Goal: Information Seeking & Learning: Learn about a topic

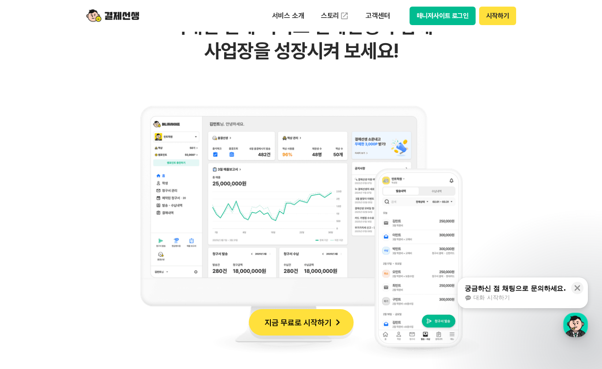
scroll to position [705, 0]
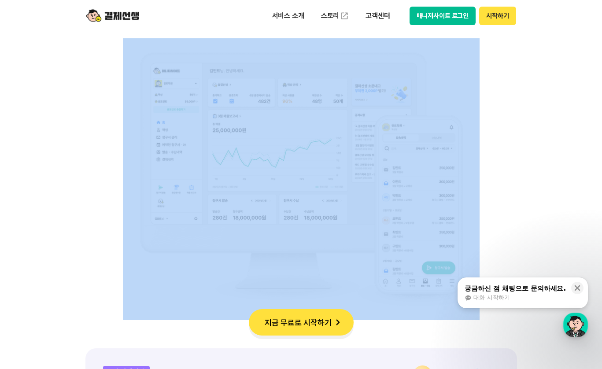
drag, startPoint x: 531, startPoint y: 112, endPoint x: 124, endPoint y: 167, distance: 410.4
click at [112, 206] on div "비대면 결제 1등 결제선생 숫자가 증명하는 국내 1등 비대면 결제 서비스 결제선생과 함께 사업장을 성장시켜 보세요!" at bounding box center [301, 113] width 432 height 414
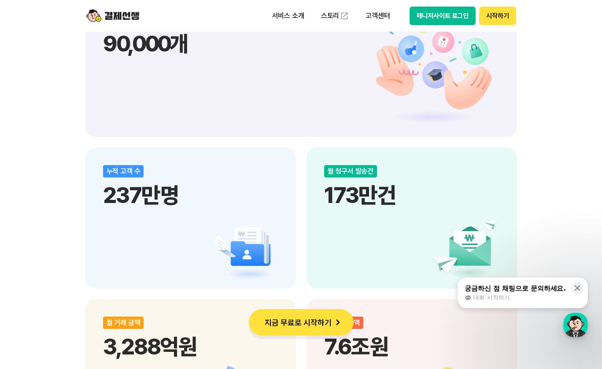
click at [63, 232] on div "비대면 결제 1등 결제선생 숫자가 증명하는 국내 1등 비대면 결제 서비스 결제선생과 함께 사업장을 성장시켜 보세요! 누적 가맹점 수 90,00…" at bounding box center [301, 216] width 602 height 1554
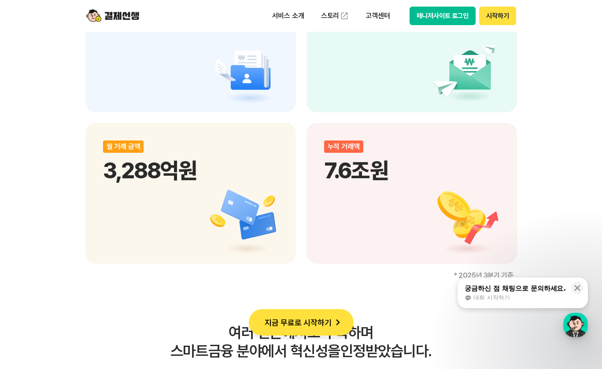
click at [63, 231] on div "비대면 결제 1등 결제선생 숫자가 증명하는 국내 1등 비대면 결제 서비스 결제선생과 함께 사업장을 성장시켜 보세요! 누적 가맹점 수 90,00…" at bounding box center [301, 40] width 602 height 1554
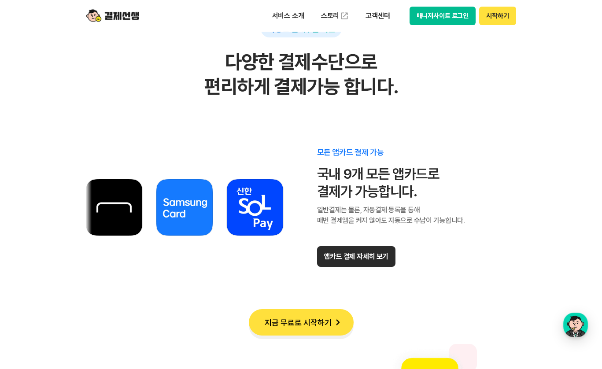
scroll to position [4936, 0]
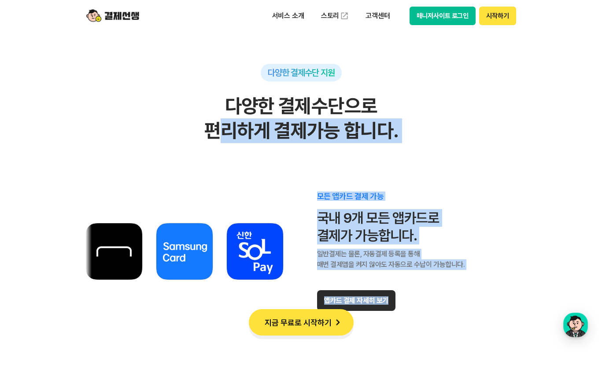
drag, startPoint x: 71, startPoint y: 127, endPoint x: 502, endPoint y: 332, distance: 477.2
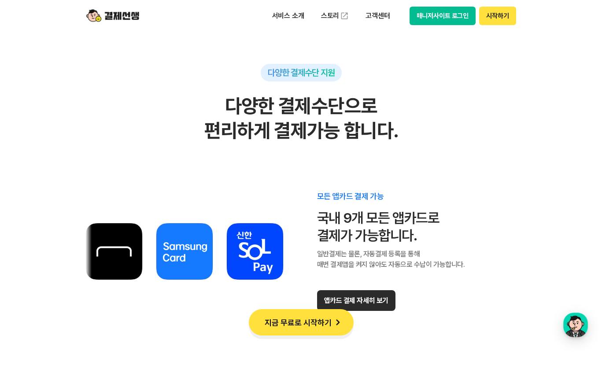
click at [502, 332] on div "모든 앱카드 결제 가능 국내 9개 모든 앱카드로 결제가 가능합니다. 일반결제는 물론, 자동결제 등록을 통해 매번 결제앱을 켜지 않아도 자동으로…" at bounding box center [301, 251] width 432 height 167
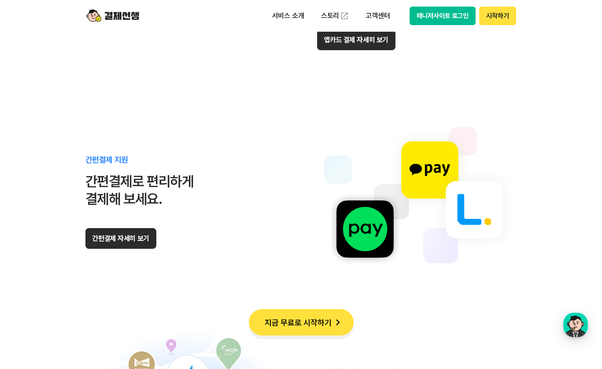
scroll to position [5200, 0]
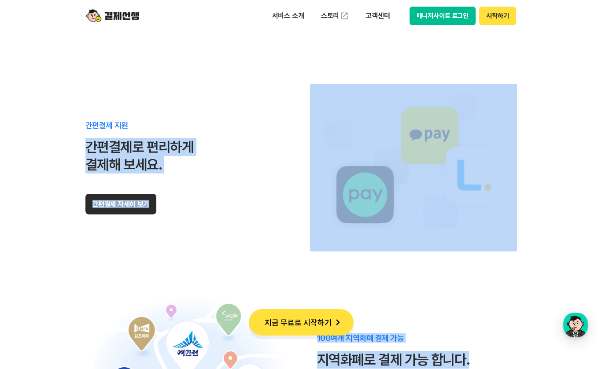
drag, startPoint x: 56, startPoint y: 160, endPoint x: 531, endPoint y: 364, distance: 517.4
click at [537, 365] on section "다양한 결제수단 지원 다양한 결제수단으로 편리하게 결제가능 합니다. 모든 앱카드 결제 가능 국내 9개 모든 앱카드로 결제가 가능합니다. 일반결…" at bounding box center [301, 116] width 602 height 924
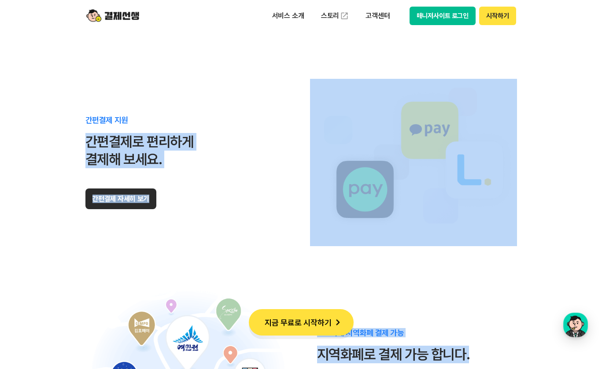
click at [475, 316] on div "100여개 지역화폐 결제 가능 지역화폐로 결제 가능 합니다. 더 많은 지역화폐로 결제 할 수 있도록 노력하겠습니다. 가능한 지역화폐 자세히 보기" at bounding box center [301, 373] width 432 height 167
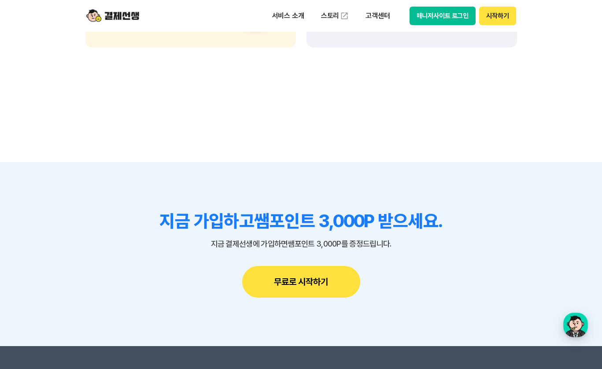
scroll to position [7575, 0]
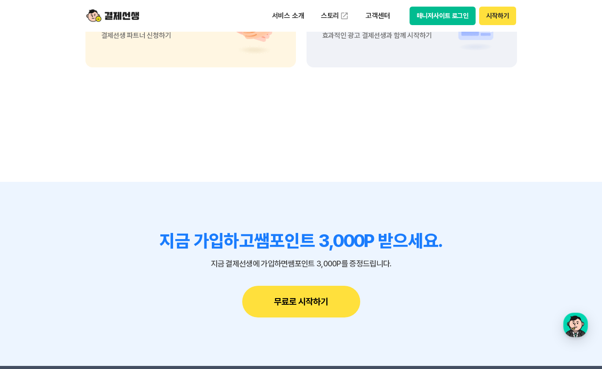
click at [485, 301] on div "지금 가입하고 쌤포인트 3,000P 받으세요. 지금 결제선생에 가입하면 쌤포인트 3,000P를 증정드립니다. 무료로 시작하기" at bounding box center [301, 273] width 432 height 87
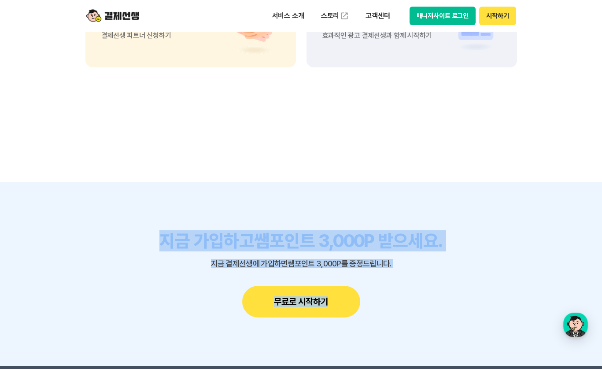
drag, startPoint x: 460, startPoint y: 314, endPoint x: 86, endPoint y: 249, distance: 379.4
click at [86, 249] on div "지금 가입하고 쌤포인트 3,000P 받으세요. 지금 결제선생에 가입하면 쌤포인트 3,000P를 증정드립니다. 무료로 시작하기" at bounding box center [301, 273] width 432 height 87
click at [86, 260] on p "지금 결제선생에 가입하면 쌤포인트 3,000P를 증정드립니다." at bounding box center [301, 264] width 432 height 9
drag, startPoint x: 125, startPoint y: 235, endPoint x: 500, endPoint y: 328, distance: 386.9
click at [505, 331] on section "지금 가입하고 쌤포인트 3,000P 받으세요. 지금 결제선생에 가입하면 쌤포인트 3,000P를 증정드립니다. 무료로 시작하기" at bounding box center [301, 274] width 602 height 184
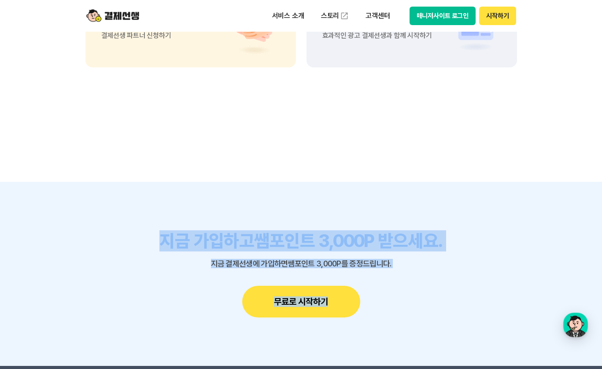
drag, startPoint x: 497, startPoint y: 327, endPoint x: 460, endPoint y: 327, distance: 37.5
click at [497, 327] on section "지금 가입하고 쌤포인트 3,000P 받으세요. 지금 결제선생에 가입하면 쌤포인트 3,000P를 증정드립니다. 무료로 시작하기" at bounding box center [301, 274] width 602 height 184
click at [429, 325] on section "지금 가입하고 쌤포인트 3,000P 받으세요. 지금 결제선생에 가입하면 쌤포인트 3,000P를 증정드립니다. 무료로 시작하기" at bounding box center [301, 274] width 602 height 184
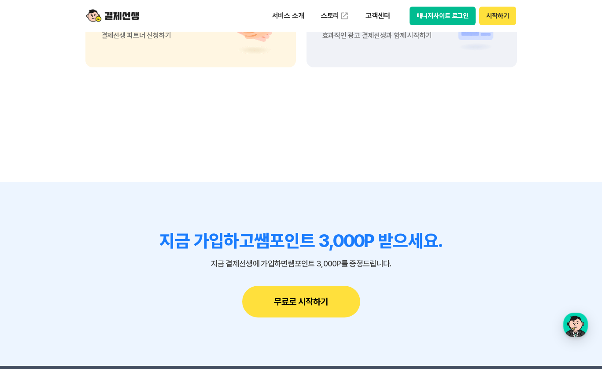
click at [429, 321] on section "지금 가입하고 쌤포인트 3,000P 받으세요. 지금 결제선생에 가입하면 쌤포인트 3,000P를 증정드립니다. 무료로 시작하기" at bounding box center [301, 274] width 602 height 184
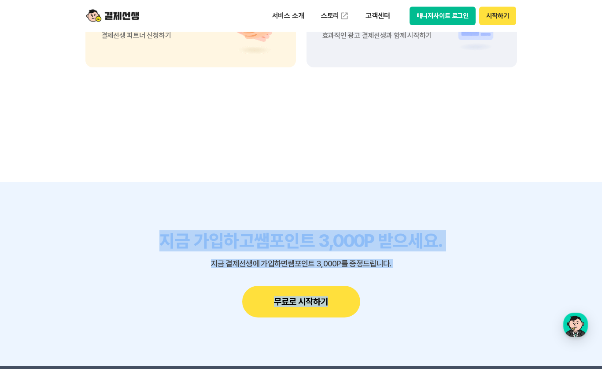
drag, startPoint x: 430, startPoint y: 301, endPoint x: 97, endPoint y: 239, distance: 338.5
click at [96, 237] on div "지금 가입하고 쌤포인트 3,000P 받으세요. 지금 결제선생에 가입하면 쌤포인트 3,000P를 증정드립니다. 무료로 시작하기" at bounding box center [301, 273] width 432 height 87
click at [91, 280] on div "지금 가입하고 쌤포인트 3,000P 받으세요. 지금 결제선생에 가입하면 쌤포인트 3,000P를 증정드립니다. 무료로 시작하기" at bounding box center [301, 273] width 432 height 87
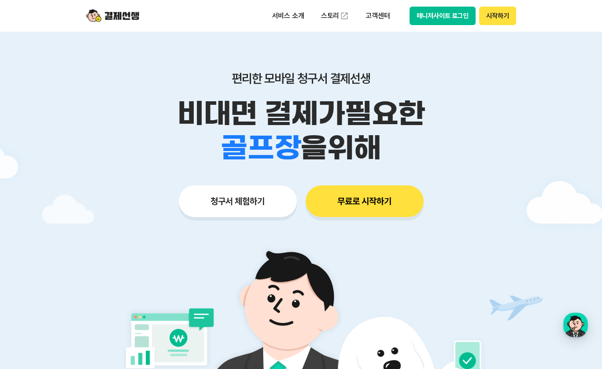
scroll to position [0, 0]
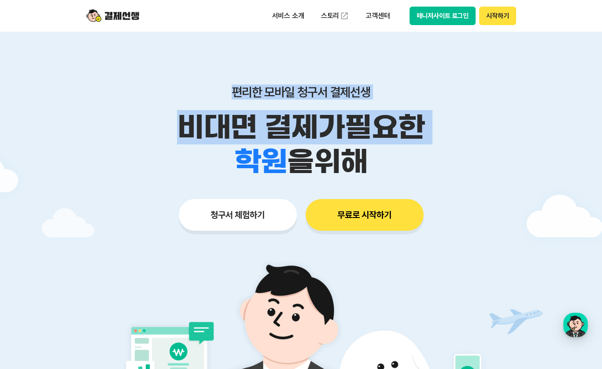
drag, startPoint x: 114, startPoint y: 150, endPoint x: 583, endPoint y: 282, distance: 487.6
click at [583, 282] on main "편리한 모바일 청구서 결제선생 비대면 결제가 필요한 학원 공부방 호텔 쇼핑몰 병원 배달 보험사 항공사 골프장 을 위해 청구서 체험하기 무료로 …" at bounding box center [301, 264] width 602 height 465
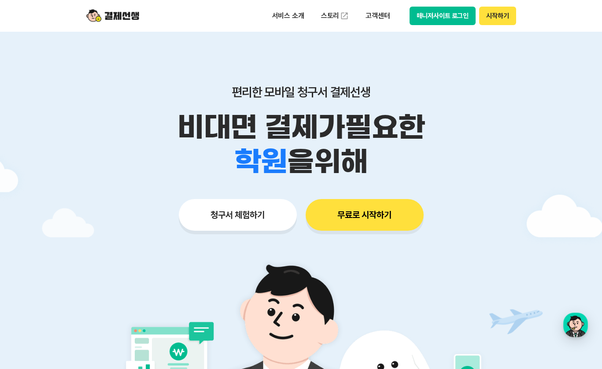
click at [505, 175] on div "학원 공부방 호텔 쇼핑몰 병원 배달 보험사 항공사 골프장 을 위해" at bounding box center [301, 162] width 451 height 34
drag, startPoint x: 463, startPoint y: 154, endPoint x: 408, endPoint y: 11, distance: 153.5
click at [466, 152] on div "학원 공부방 호텔 쇼핑몰 병원 배달 보험사 항공사 골프장 을 위해" at bounding box center [301, 162] width 451 height 34
